Goal: Task Accomplishment & Management: Use online tool/utility

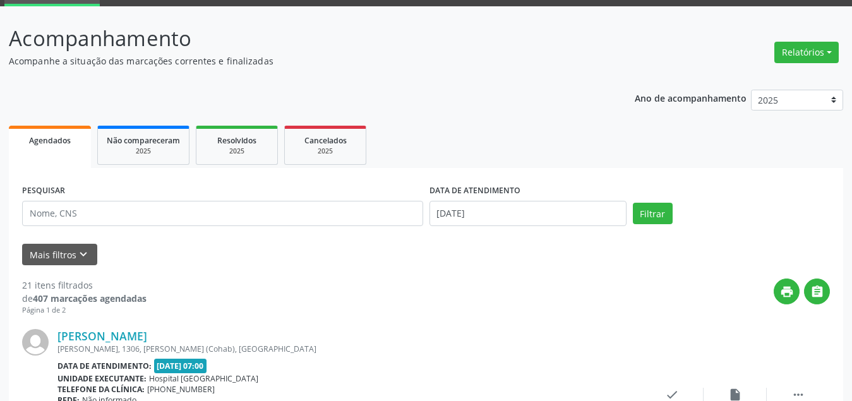
scroll to position [126, 0]
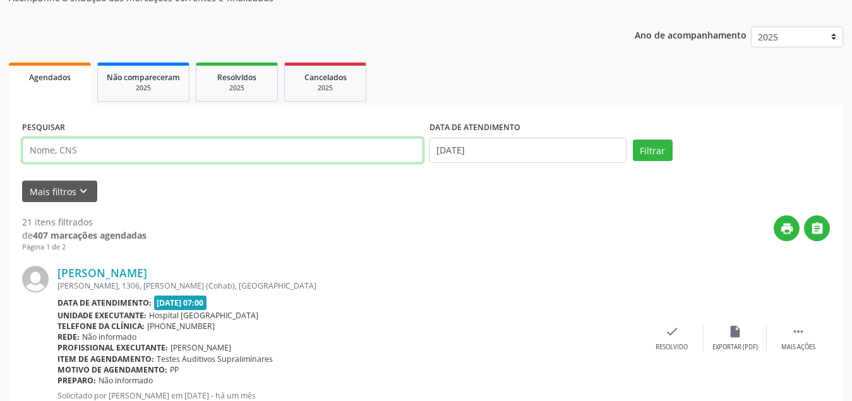
click at [130, 148] on input "text" at bounding box center [222, 150] width 401 height 25
type input "[PERSON_NAME]"
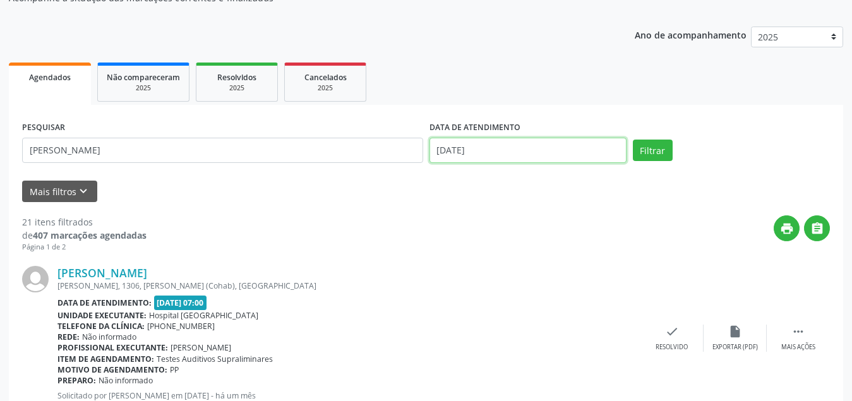
click at [487, 151] on body "Central de Marcação notifications [PERSON_NAME] Recepcionista da clínica  Conf…" at bounding box center [426, 74] width 852 height 401
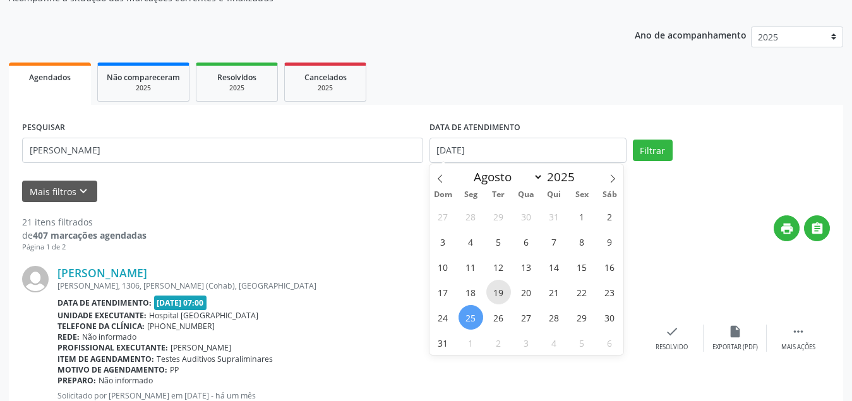
click at [492, 297] on span "19" at bounding box center [498, 292] width 25 height 25
type input "[DATE]"
click at [497, 294] on span "19" at bounding box center [498, 292] width 25 height 25
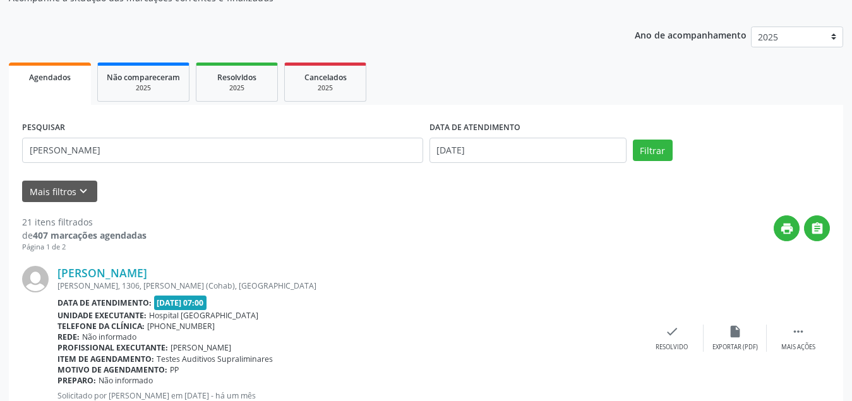
click at [497, 294] on div "[PERSON_NAME] [PERSON_NAME], 1306, [GEOGRAPHIC_DATA] ([GEOGRAPHIC_DATA]), [GEOG…" at bounding box center [348, 338] width 583 height 144
click at [653, 156] on button "Filtrar" at bounding box center [653, 150] width 40 height 21
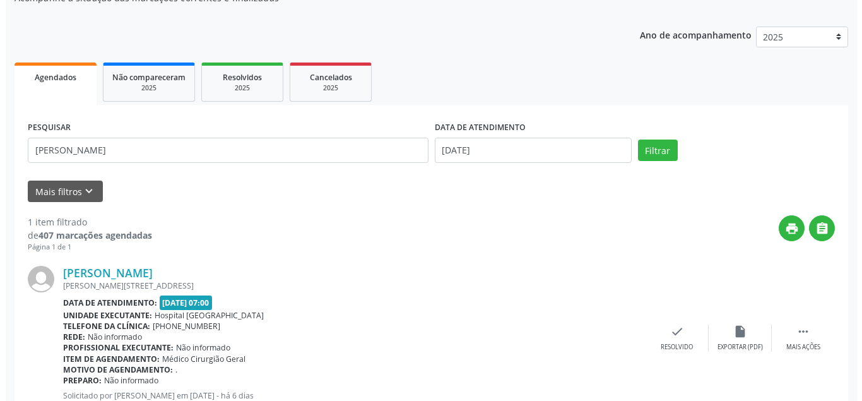
scroll to position [170, 0]
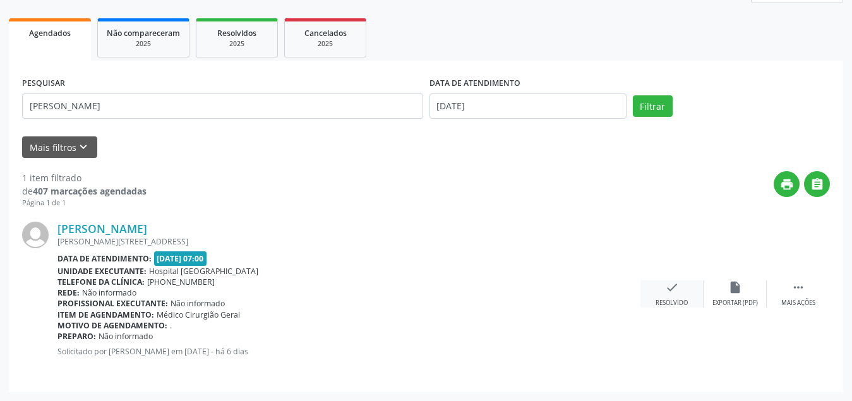
click at [657, 288] on div "check Resolvido" at bounding box center [671, 293] width 63 height 27
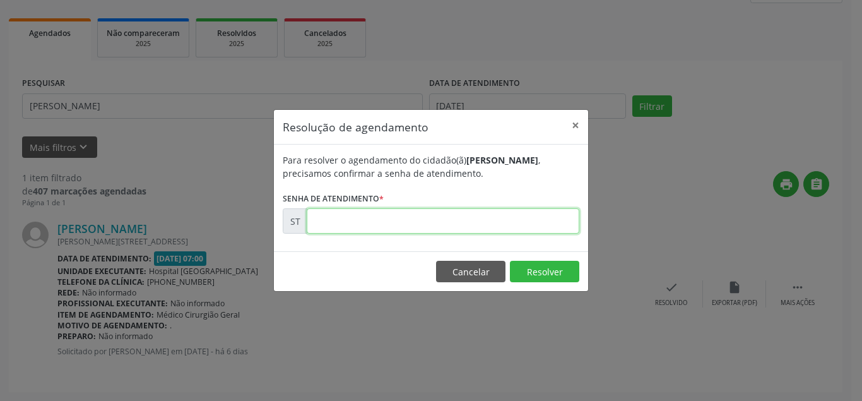
click at [377, 226] on input "text" at bounding box center [443, 220] width 273 height 25
type input "00016655"
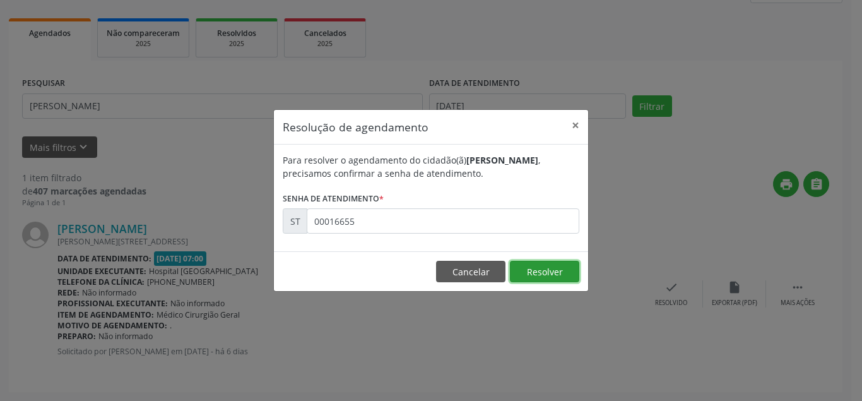
click at [544, 277] on button "Resolver" at bounding box center [544, 271] width 69 height 21
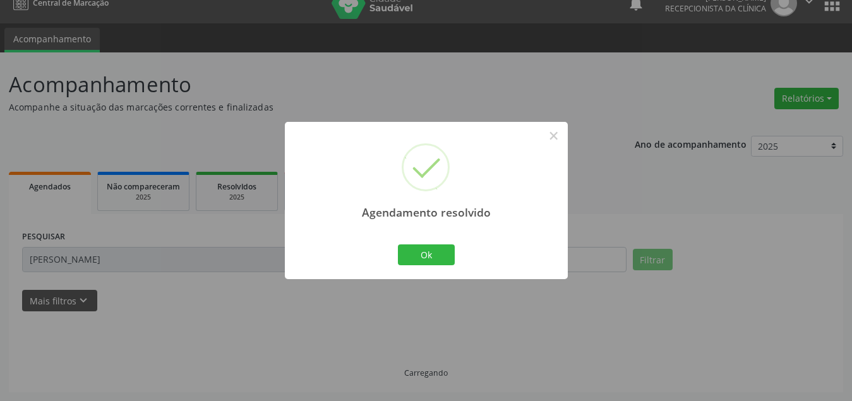
scroll to position [30, 0]
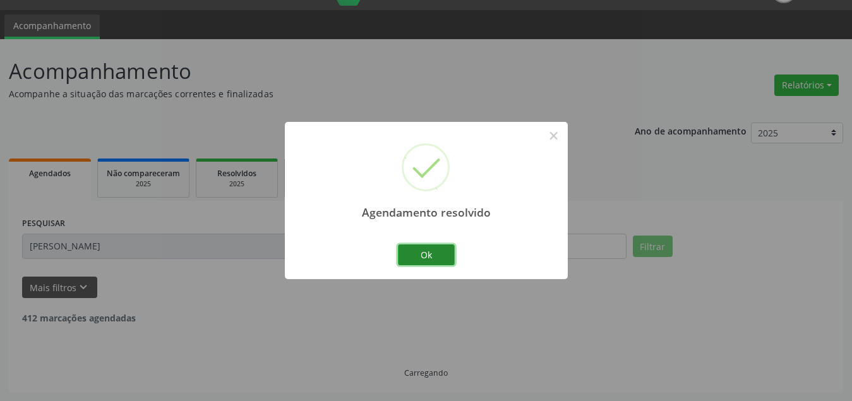
click at [434, 259] on button "Ok" at bounding box center [426, 254] width 57 height 21
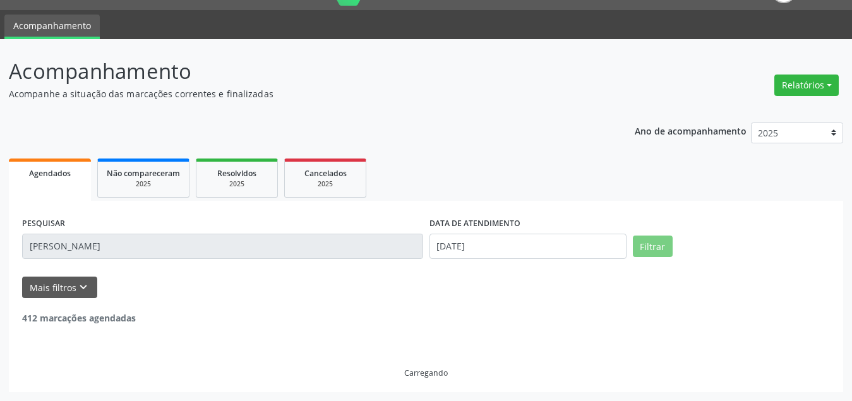
scroll to position [0, 0]
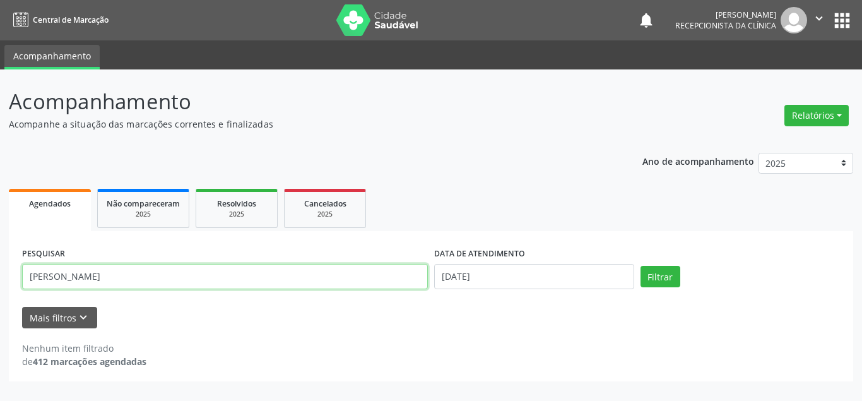
click at [362, 277] on input "[PERSON_NAME]" at bounding box center [225, 276] width 406 height 25
drag, startPoint x: 362, startPoint y: 277, endPoint x: 100, endPoint y: 285, distance: 262.1
click at [100, 285] on input "[PERSON_NAME]" at bounding box center [225, 276] width 406 height 25
drag, startPoint x: 100, startPoint y: 285, endPoint x: 20, endPoint y: 278, distance: 79.8
click at [20, 278] on div "PESQUISAR [PERSON_NAME]" at bounding box center [225, 271] width 412 height 54
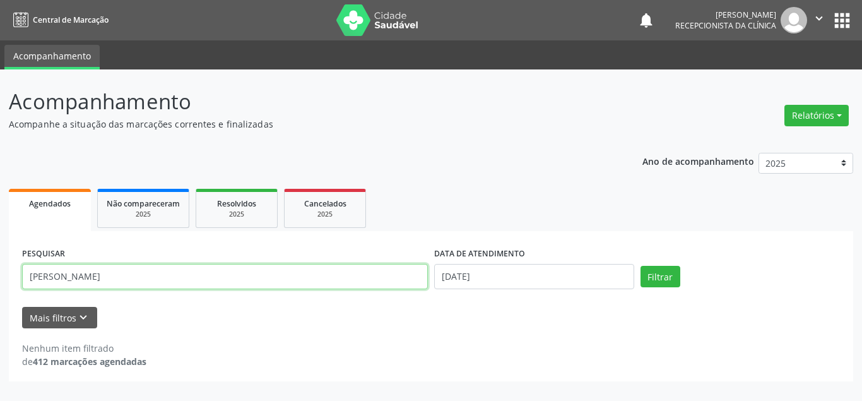
type input "[PERSON_NAME]"
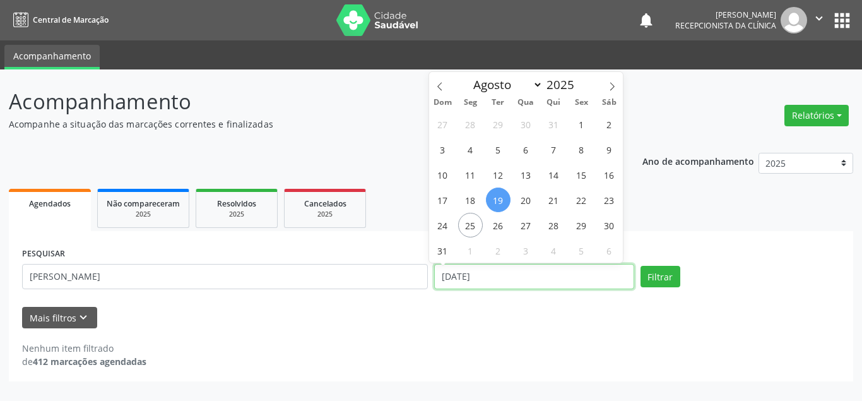
click at [450, 274] on input "[DATE]" at bounding box center [534, 276] width 200 height 25
click at [522, 204] on span "20" at bounding box center [526, 200] width 25 height 25
type input "[DATE]"
click at [522, 204] on span "20" at bounding box center [526, 200] width 25 height 25
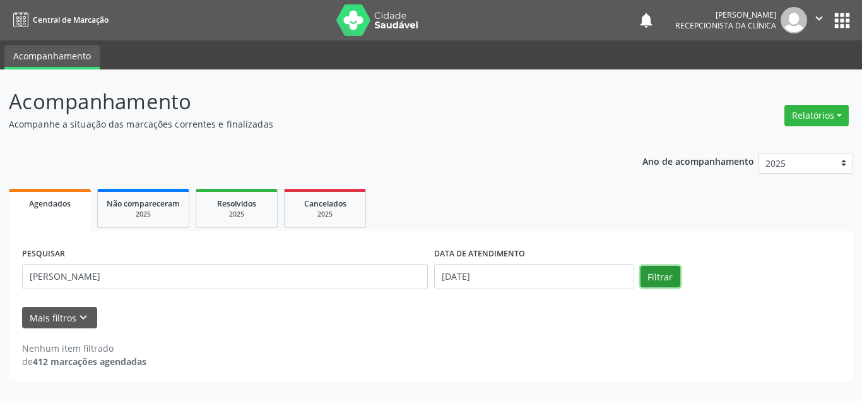
click at [660, 274] on button "Filtrar" at bounding box center [661, 276] width 40 height 21
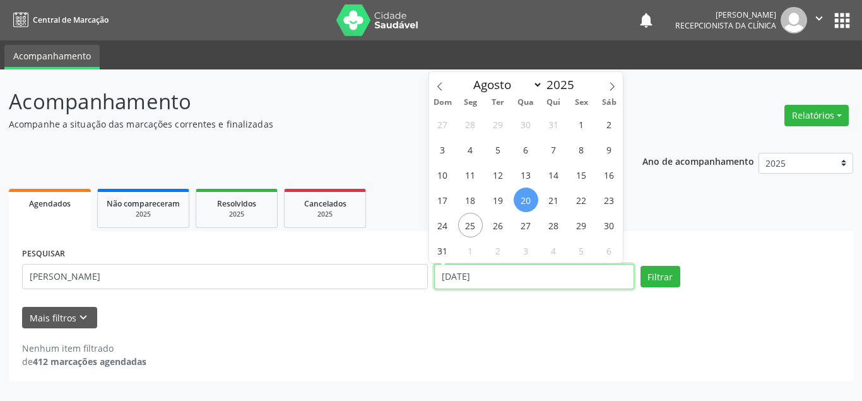
click at [499, 277] on input "[DATE]" at bounding box center [534, 276] width 200 height 25
click at [474, 225] on span "25" at bounding box center [470, 225] width 25 height 25
type input "[DATE]"
click at [474, 225] on span "25" at bounding box center [470, 225] width 25 height 25
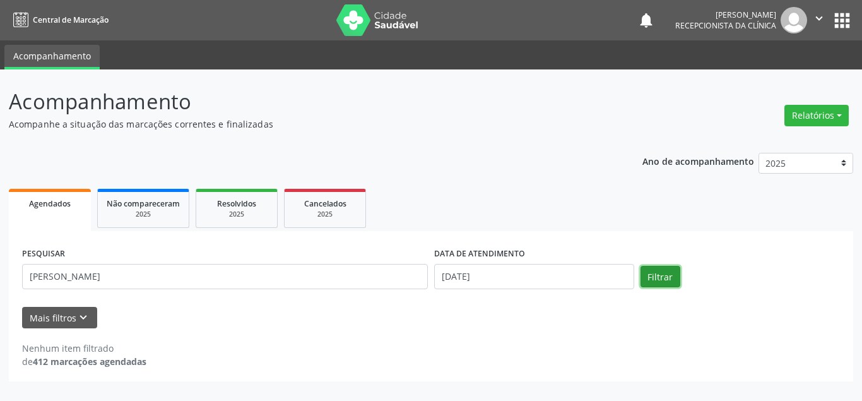
click at [665, 270] on button "Filtrar" at bounding box center [661, 276] width 40 height 21
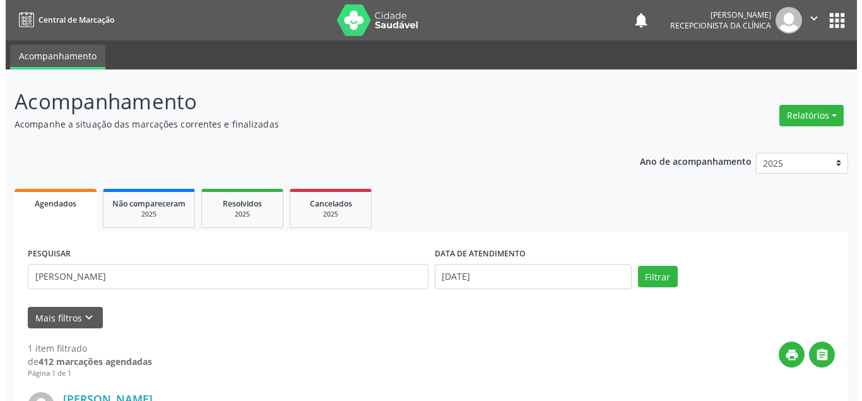
scroll to position [170, 0]
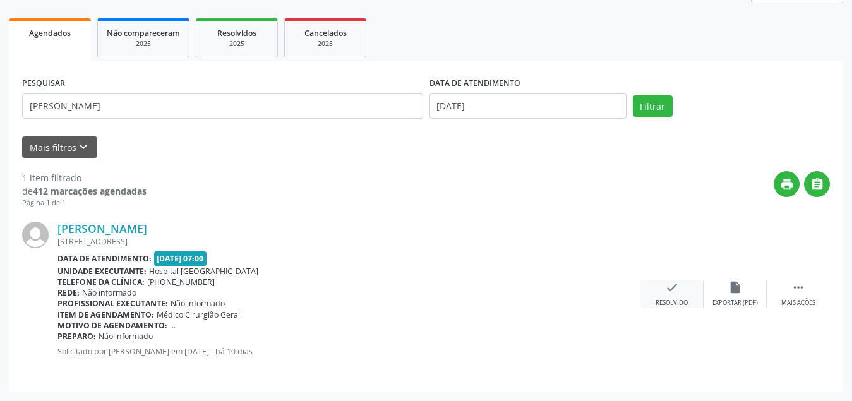
click at [686, 301] on div "Resolvido" at bounding box center [671, 303] width 32 height 9
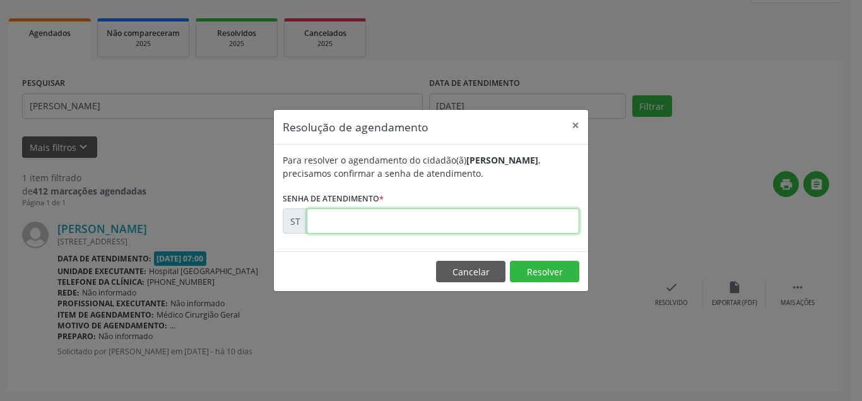
click at [513, 225] on input "text" at bounding box center [443, 220] width 273 height 25
type input "00016391"
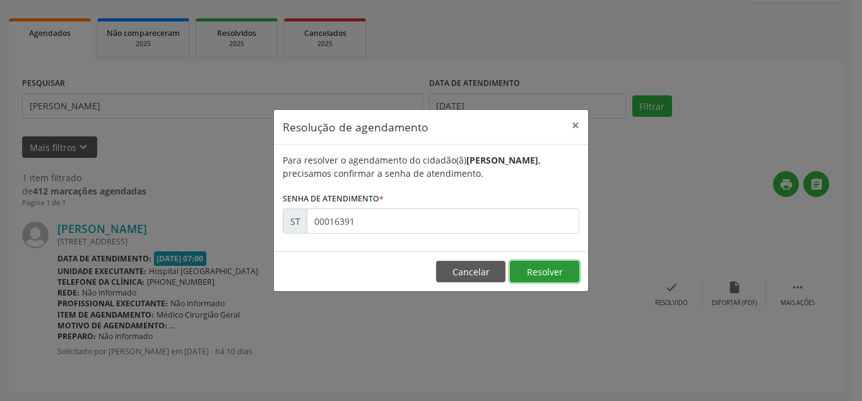
click at [552, 270] on button "Resolver" at bounding box center [544, 271] width 69 height 21
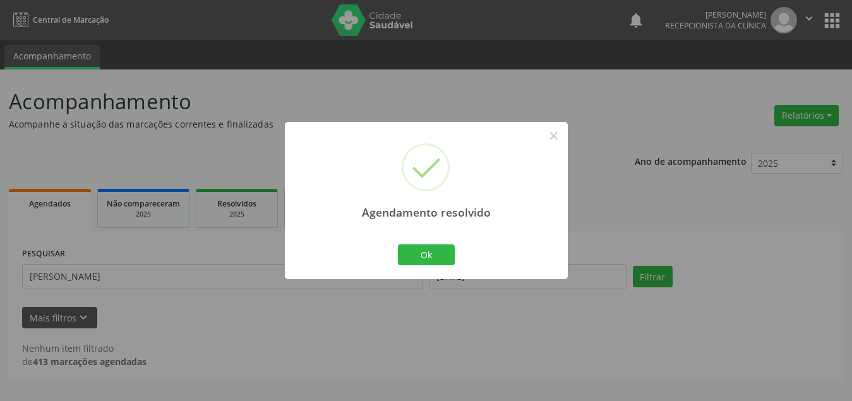
scroll to position [0, 0]
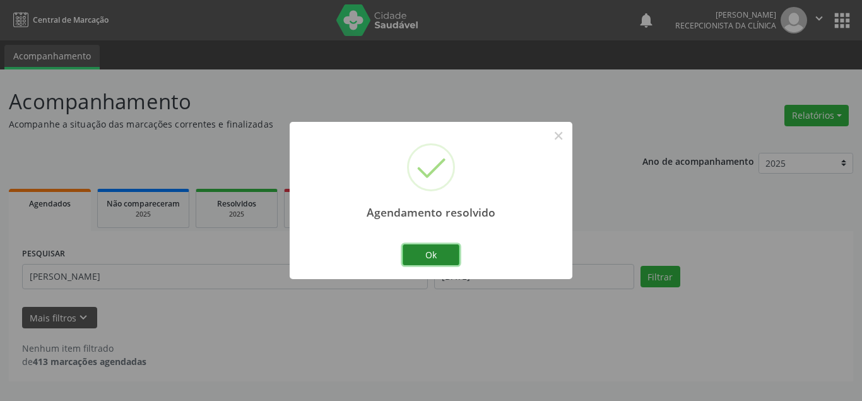
click at [421, 251] on button "Ok" at bounding box center [431, 254] width 57 height 21
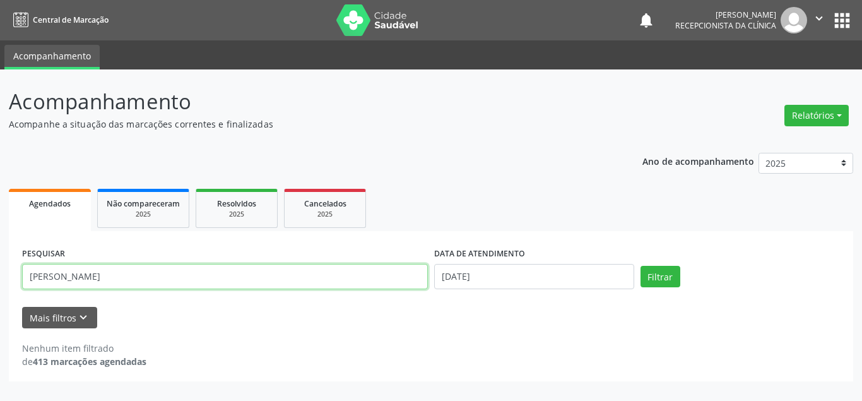
click at [211, 283] on input "[PERSON_NAME]" at bounding box center [225, 276] width 406 height 25
type input "a"
type input "[PERSON_NAME]"
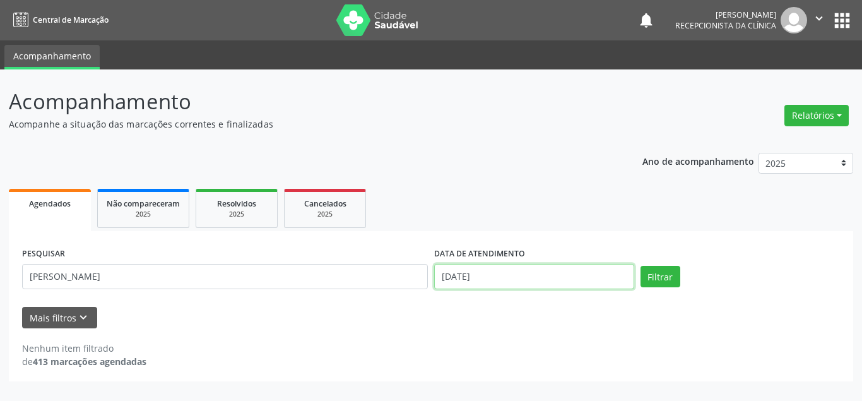
click at [454, 278] on input "[DATE]" at bounding box center [534, 276] width 200 height 25
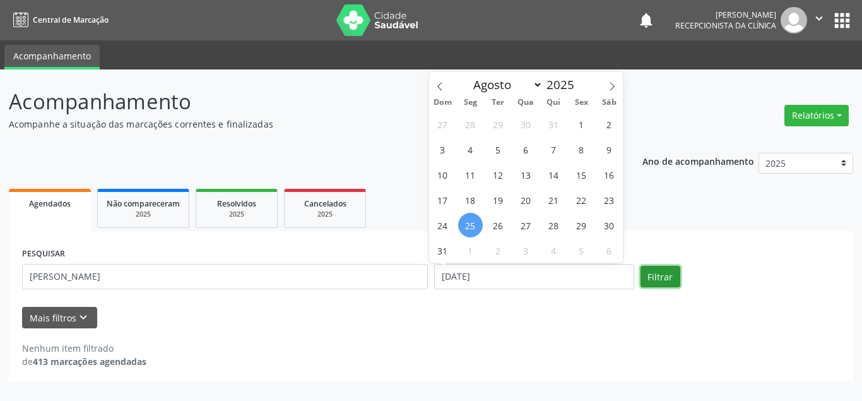
click at [651, 275] on button "Filtrar" at bounding box center [661, 276] width 40 height 21
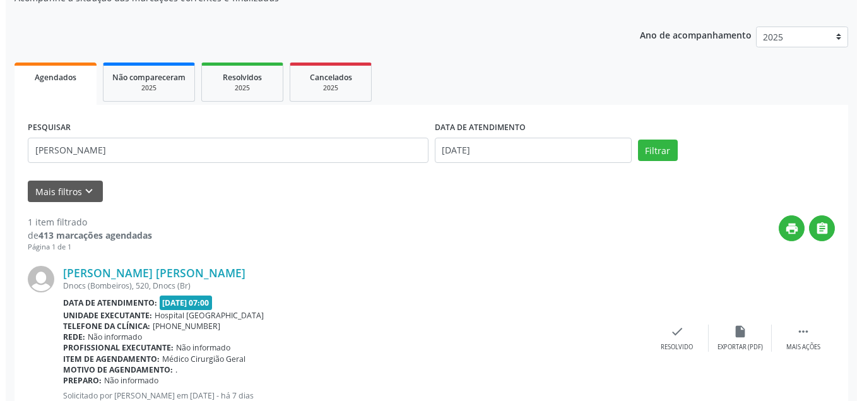
scroll to position [170, 0]
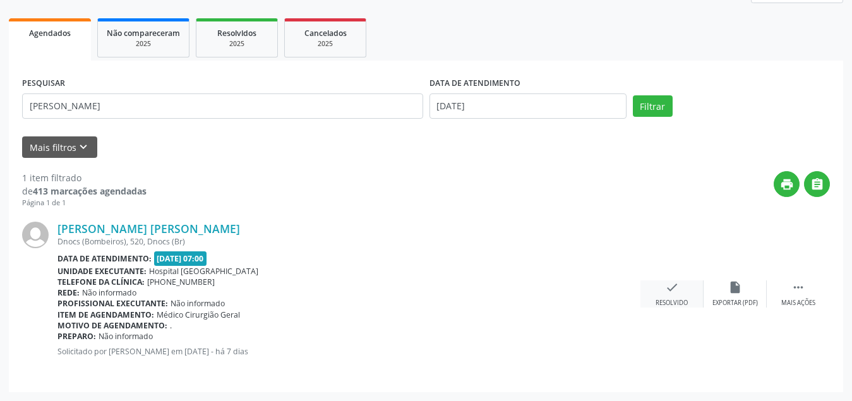
click at [666, 287] on icon "check" at bounding box center [672, 287] width 14 height 14
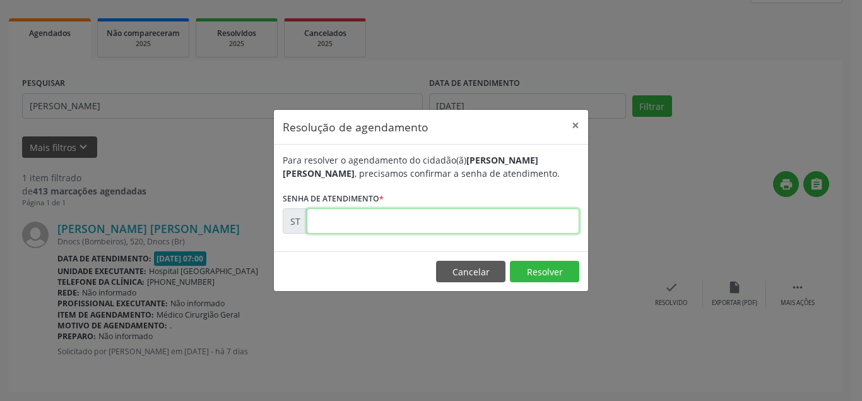
click at [463, 229] on input "text" at bounding box center [443, 220] width 273 height 25
type input "00016575"
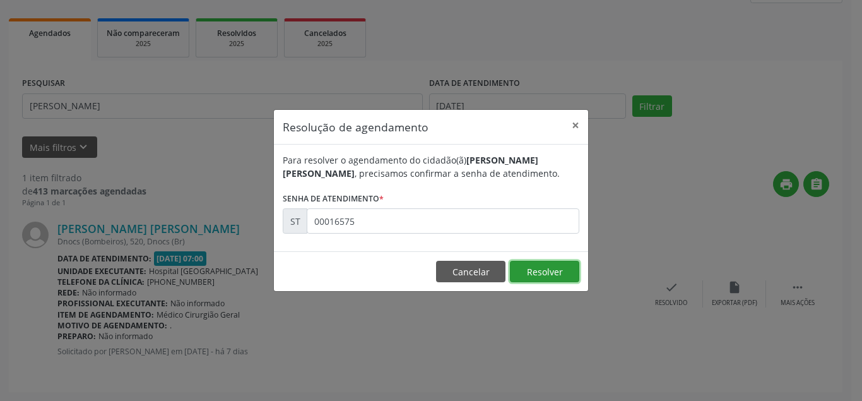
click at [546, 268] on button "Resolver" at bounding box center [544, 271] width 69 height 21
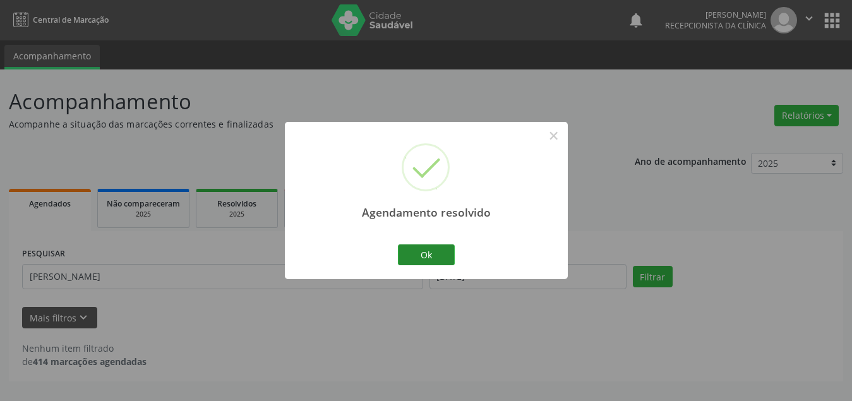
scroll to position [0, 0]
click at [447, 253] on button "Ok" at bounding box center [431, 254] width 57 height 21
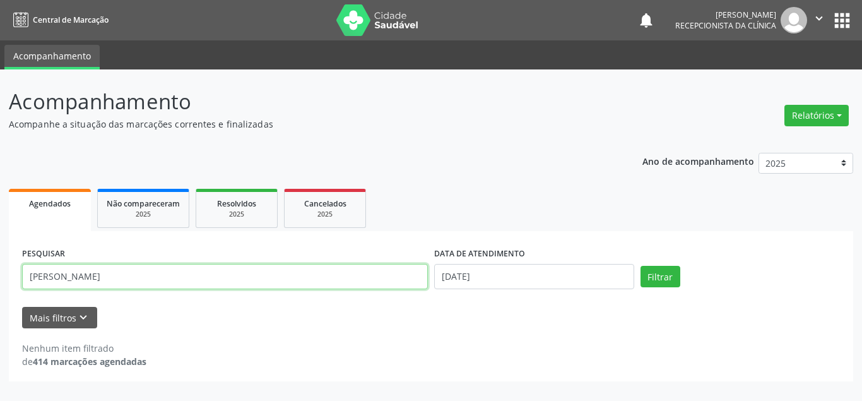
click at [119, 279] on input "[PERSON_NAME]" at bounding box center [225, 276] width 406 height 25
type input "m"
type input "[PERSON_NAME]"
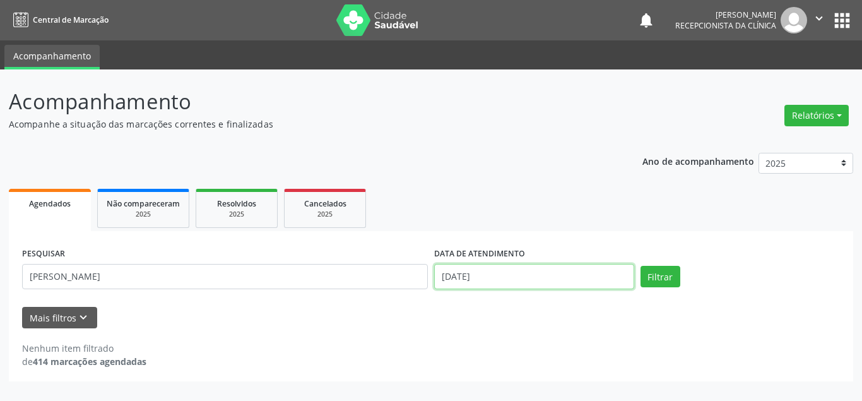
click at [480, 275] on input "[DATE]" at bounding box center [534, 276] width 200 height 25
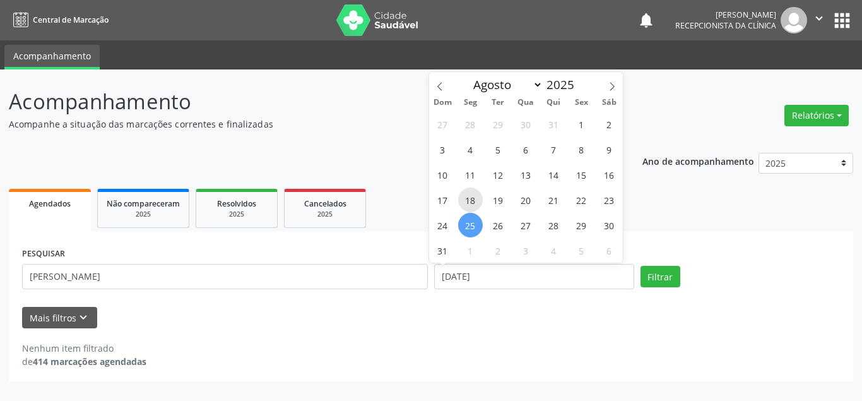
click at [472, 200] on span "18" at bounding box center [470, 200] width 25 height 25
type input "[DATE]"
click at [472, 200] on span "18" at bounding box center [470, 200] width 25 height 25
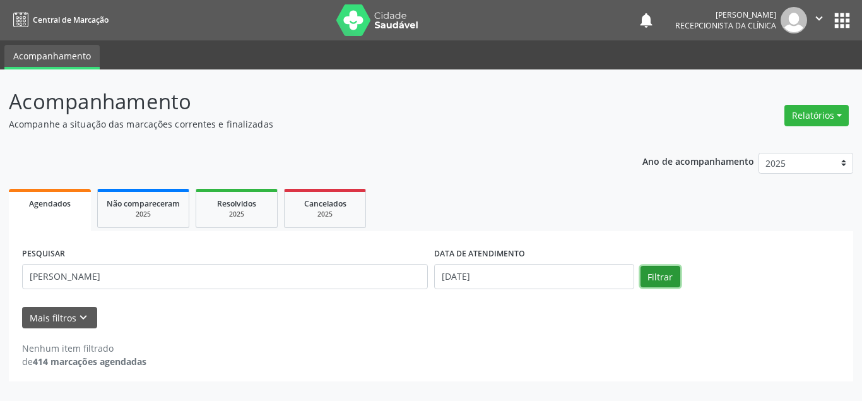
click at [653, 271] on button "Filtrar" at bounding box center [661, 276] width 40 height 21
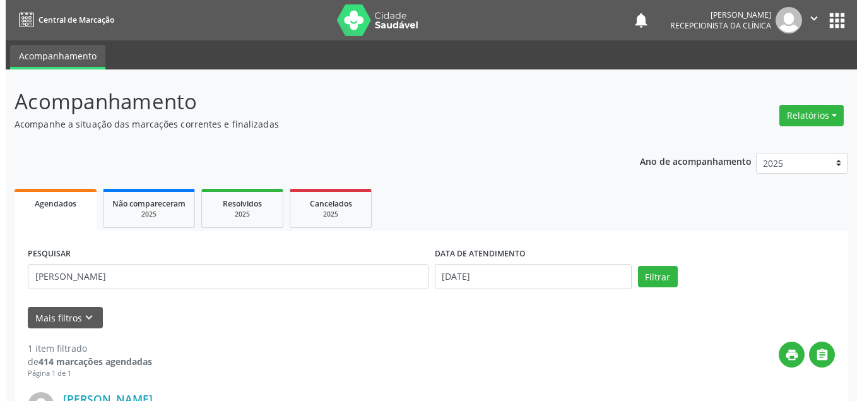
scroll to position [170, 0]
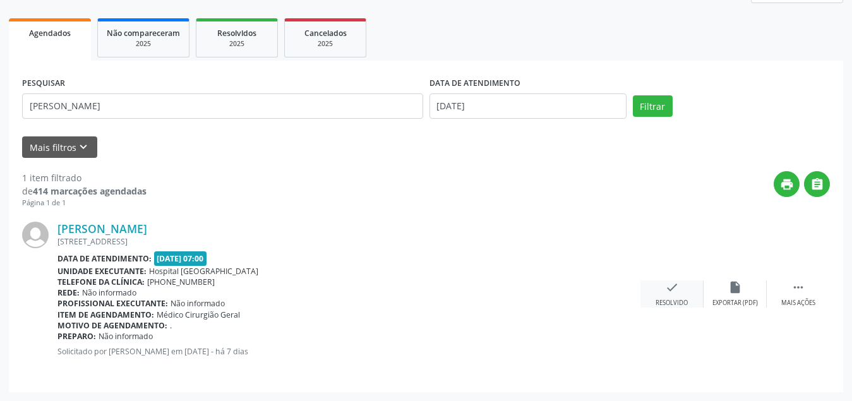
click at [672, 294] on div "check Resolvido" at bounding box center [671, 293] width 63 height 27
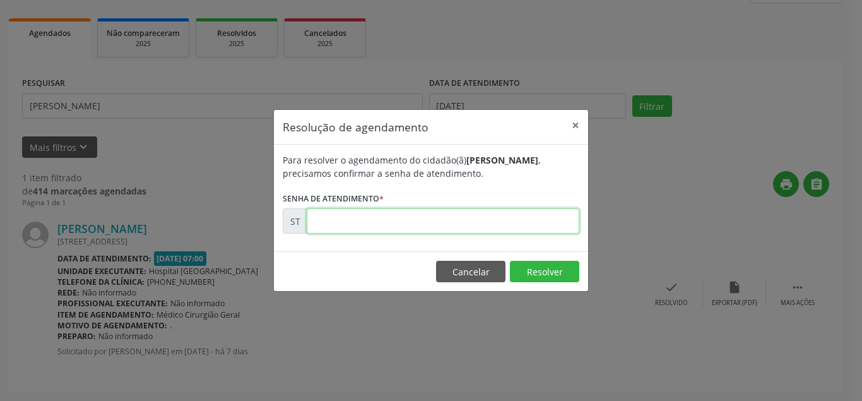
click at [555, 221] on input "text" at bounding box center [443, 220] width 273 height 25
type input "00016539"
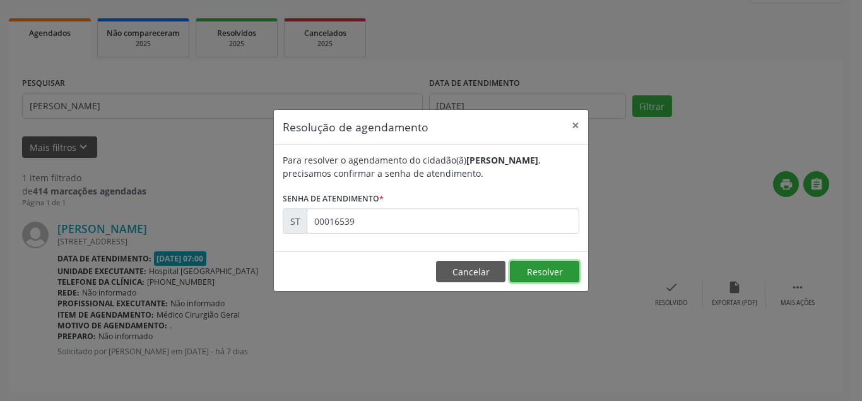
click at [561, 275] on button "Resolver" at bounding box center [544, 271] width 69 height 21
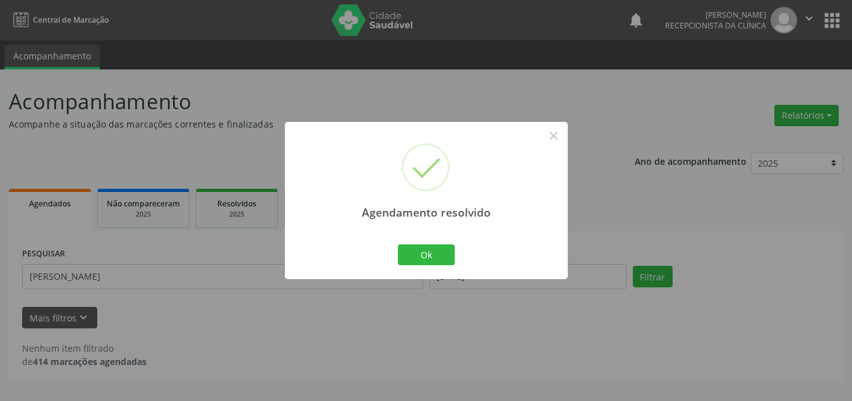
scroll to position [0, 0]
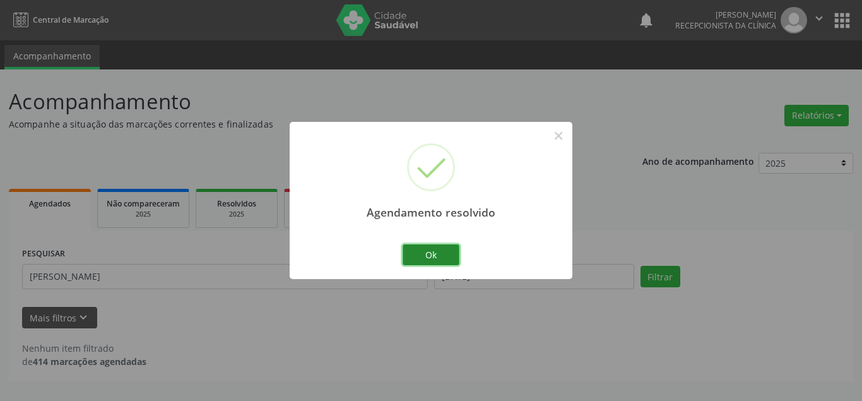
click at [439, 253] on button "Ok" at bounding box center [431, 254] width 57 height 21
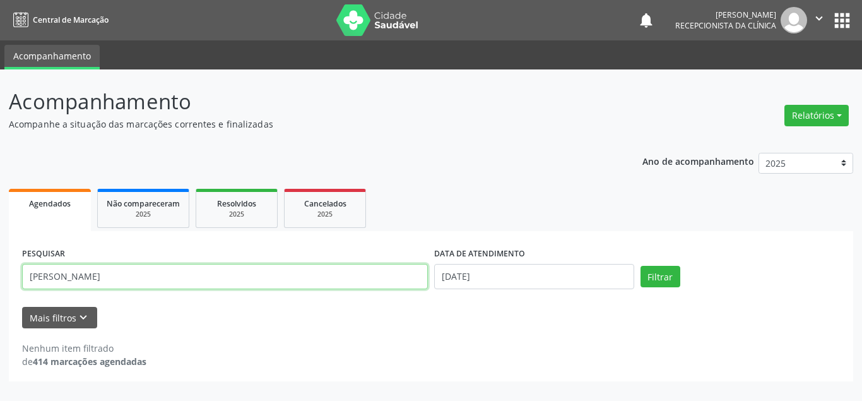
drag, startPoint x: 140, startPoint y: 280, endPoint x: 140, endPoint y: 264, distance: 16.4
click at [140, 280] on input "[PERSON_NAME]" at bounding box center [225, 276] width 406 height 25
type input "j"
type input "[PERSON_NAME]"
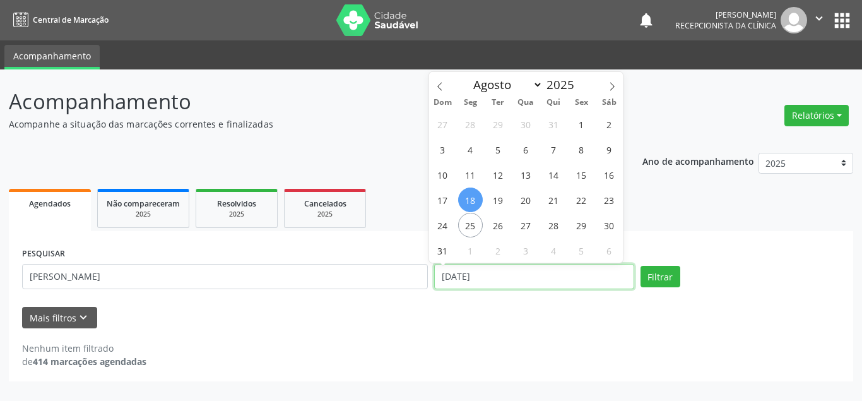
click at [500, 285] on input "[DATE]" at bounding box center [534, 276] width 200 height 25
click at [464, 151] on span "4" at bounding box center [470, 149] width 25 height 25
type input "[DATE]"
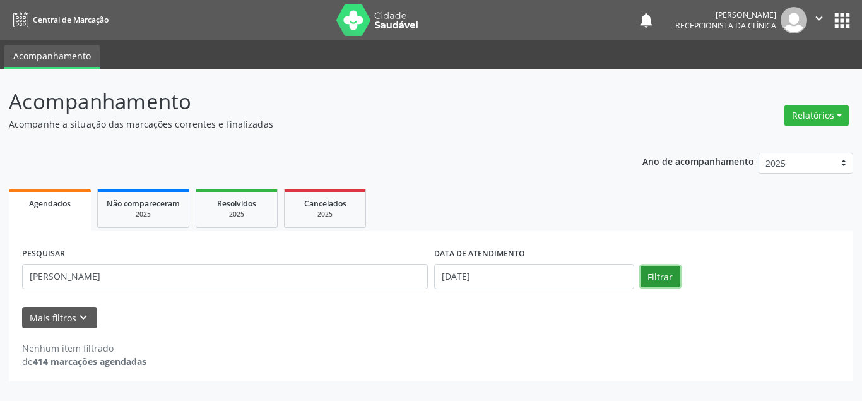
click at [664, 277] on button "Filtrar" at bounding box center [661, 276] width 40 height 21
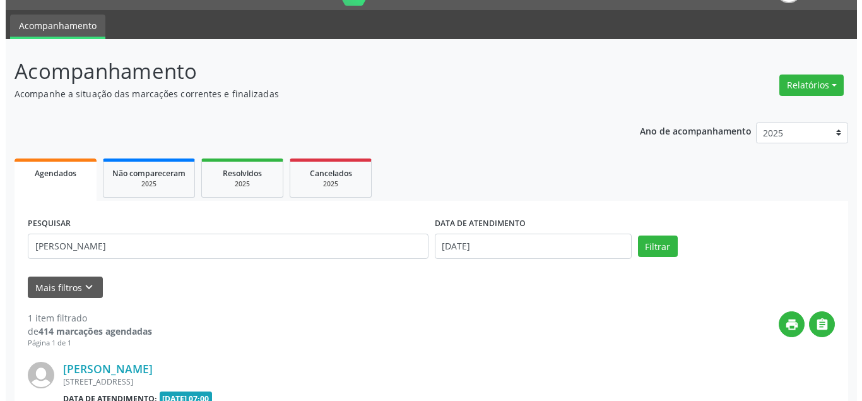
scroll to position [157, 0]
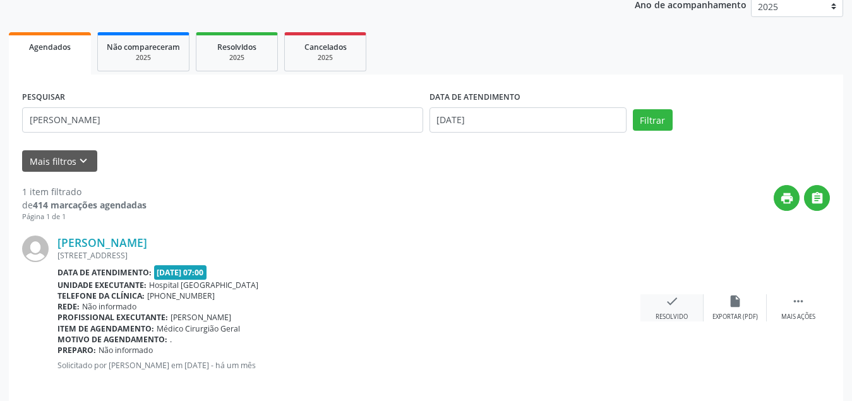
click at [669, 313] on div "Resolvido" at bounding box center [671, 317] width 32 height 9
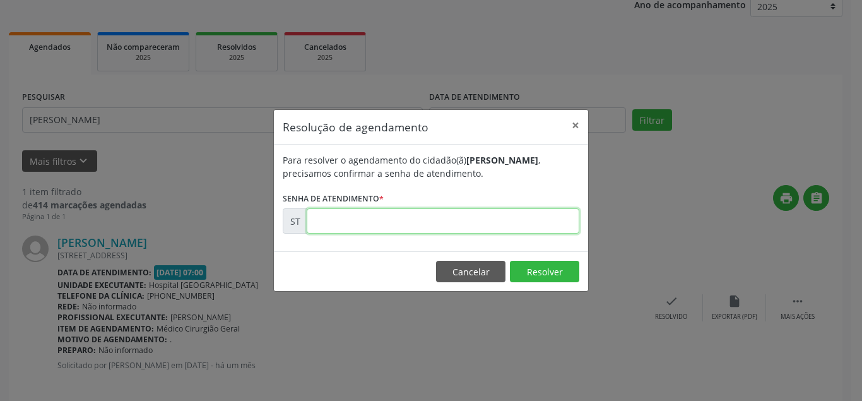
click at [431, 217] on input "text" at bounding box center [443, 220] width 273 height 25
type input "00010803"
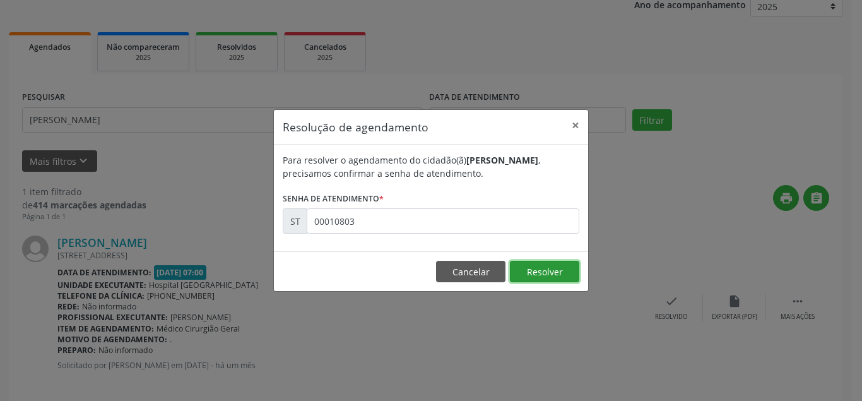
click at [554, 273] on button "Resolver" at bounding box center [544, 271] width 69 height 21
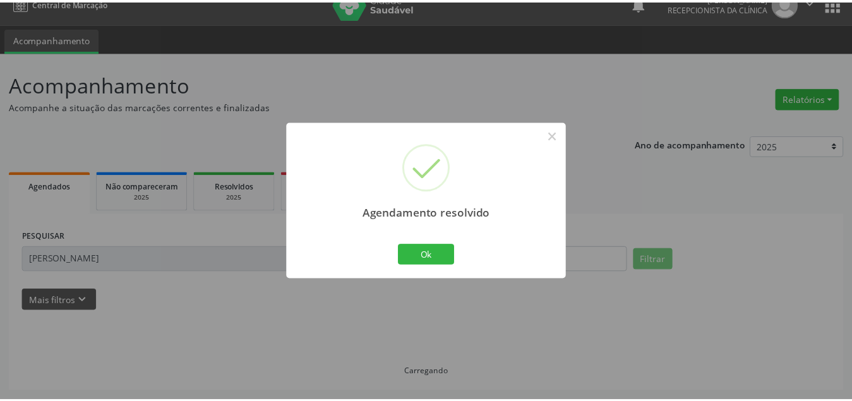
scroll to position [17, 0]
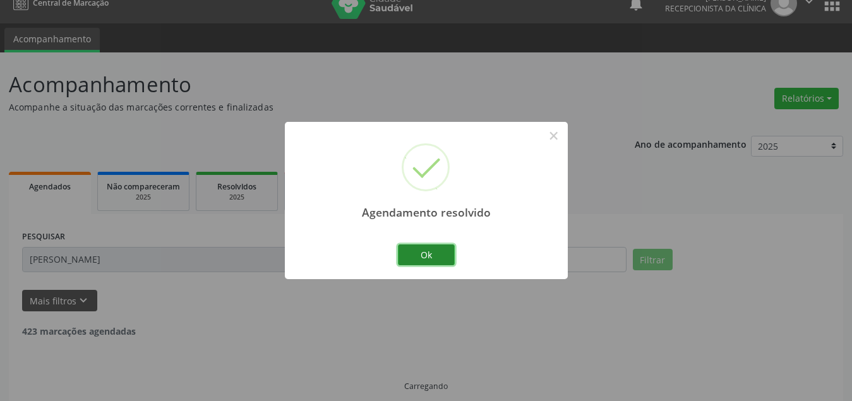
click at [410, 252] on button "Ok" at bounding box center [426, 254] width 57 height 21
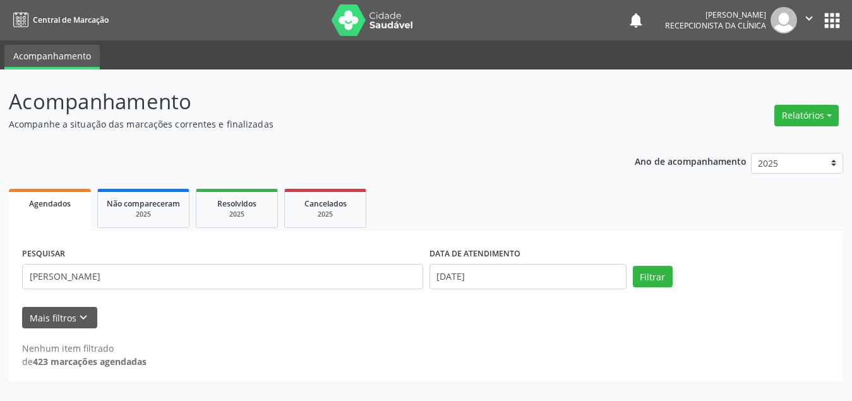
scroll to position [0, 0]
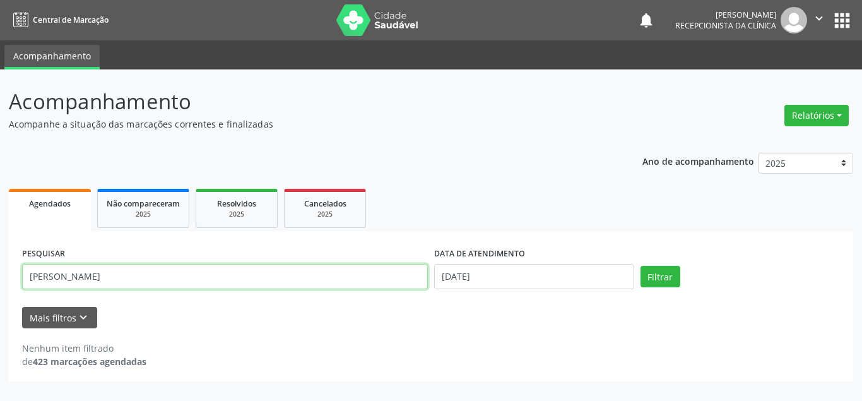
click at [330, 272] on input "[PERSON_NAME]" at bounding box center [225, 276] width 406 height 25
type input "m"
type input "[PERSON_NAME]"
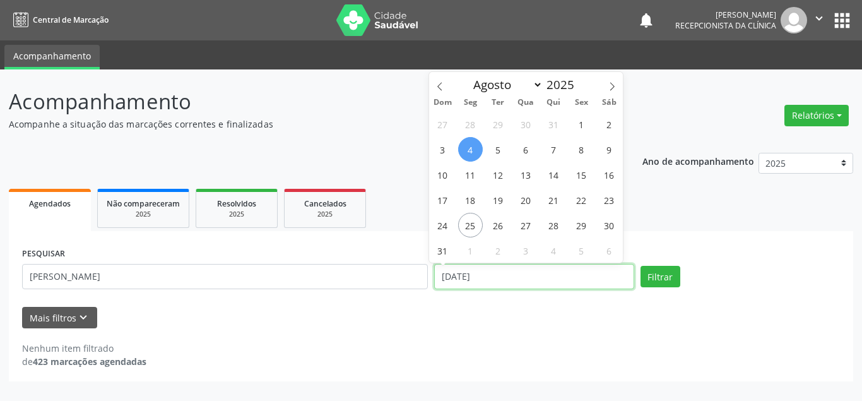
click at [533, 277] on input "[DATE]" at bounding box center [534, 276] width 200 height 25
click at [468, 199] on span "18" at bounding box center [470, 200] width 25 height 25
type input "[DATE]"
click at [468, 199] on span "18" at bounding box center [470, 200] width 25 height 25
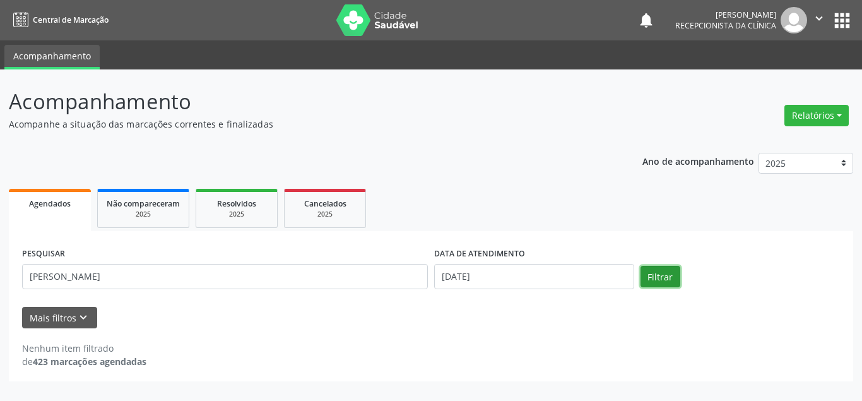
click at [653, 285] on button "Filtrar" at bounding box center [661, 276] width 40 height 21
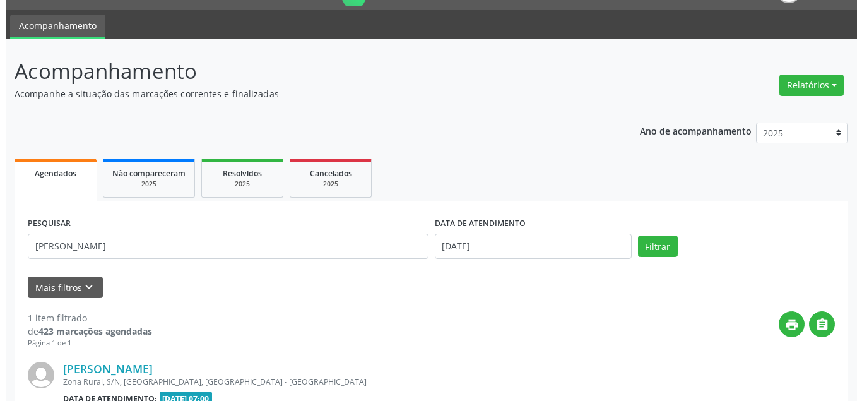
scroll to position [170, 0]
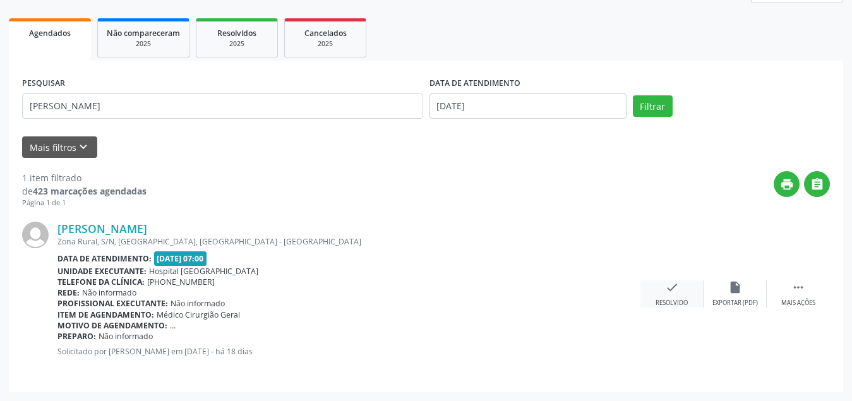
click at [676, 290] on icon "check" at bounding box center [672, 287] width 14 height 14
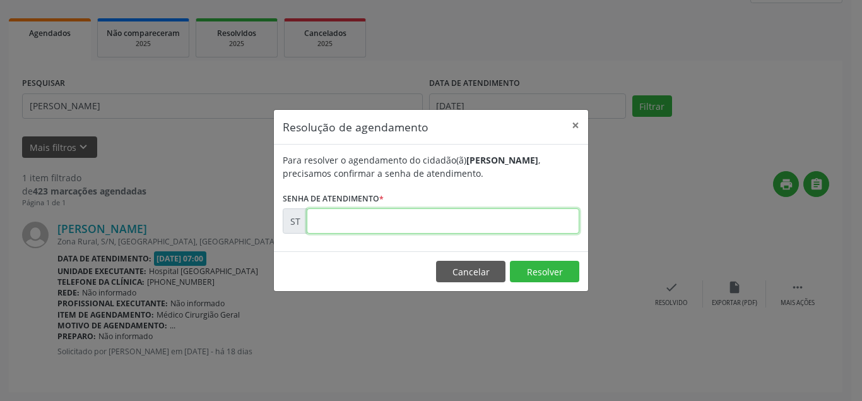
click at [449, 225] on input "text" at bounding box center [443, 220] width 273 height 25
type input "00015523"
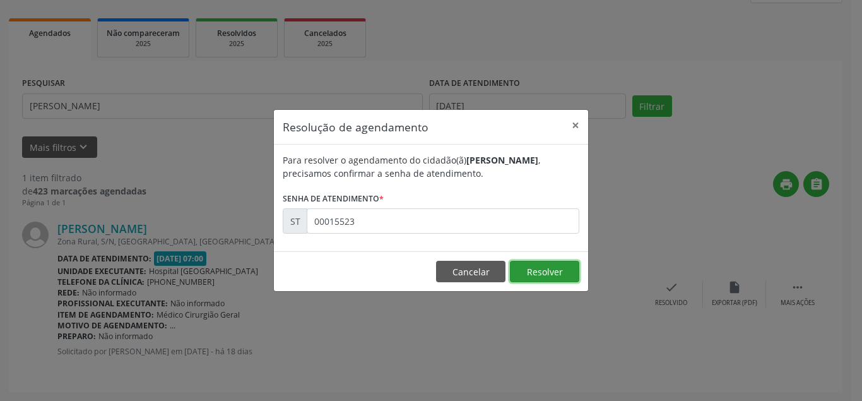
click at [572, 271] on button "Resolver" at bounding box center [544, 271] width 69 height 21
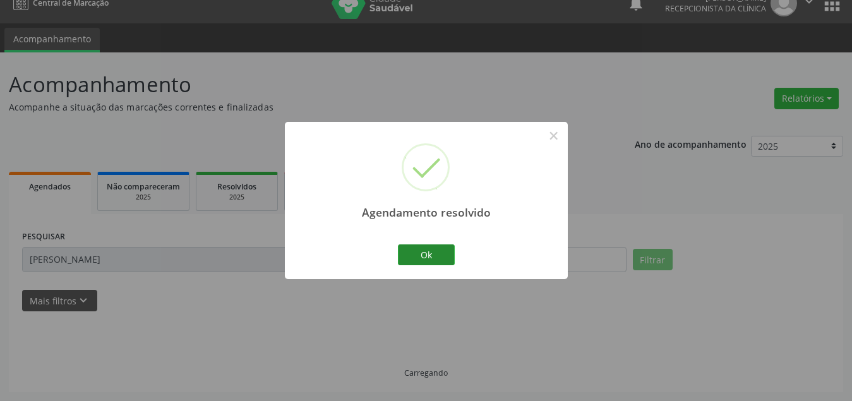
scroll to position [30, 0]
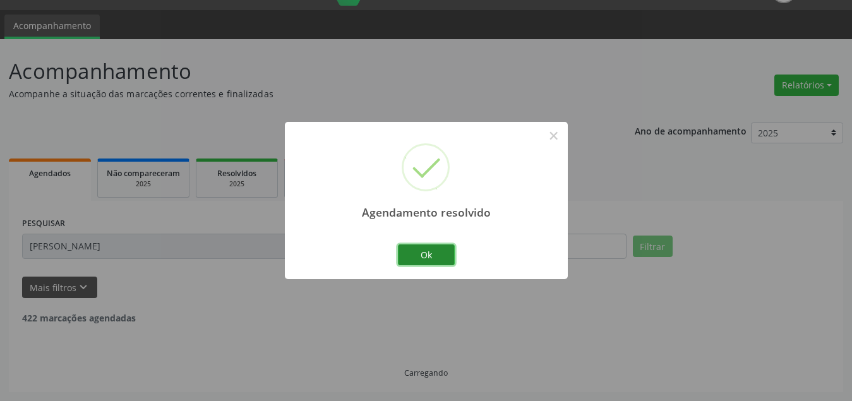
click at [442, 258] on button "Ok" at bounding box center [426, 254] width 57 height 21
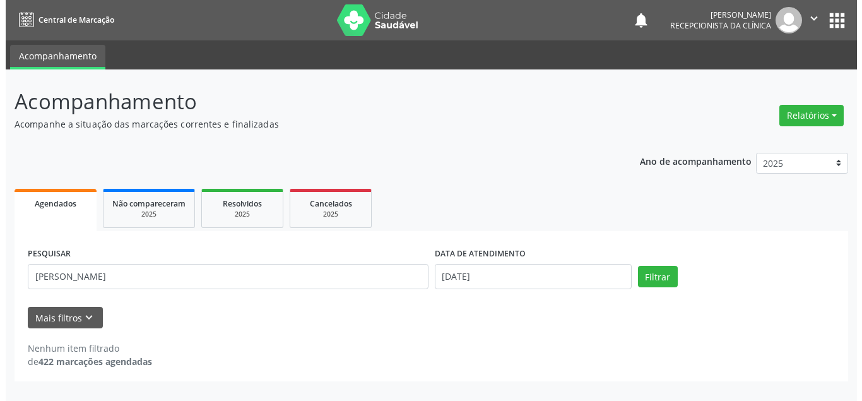
scroll to position [0, 0]
